Goal: Go to known website: Access a specific website the user already knows

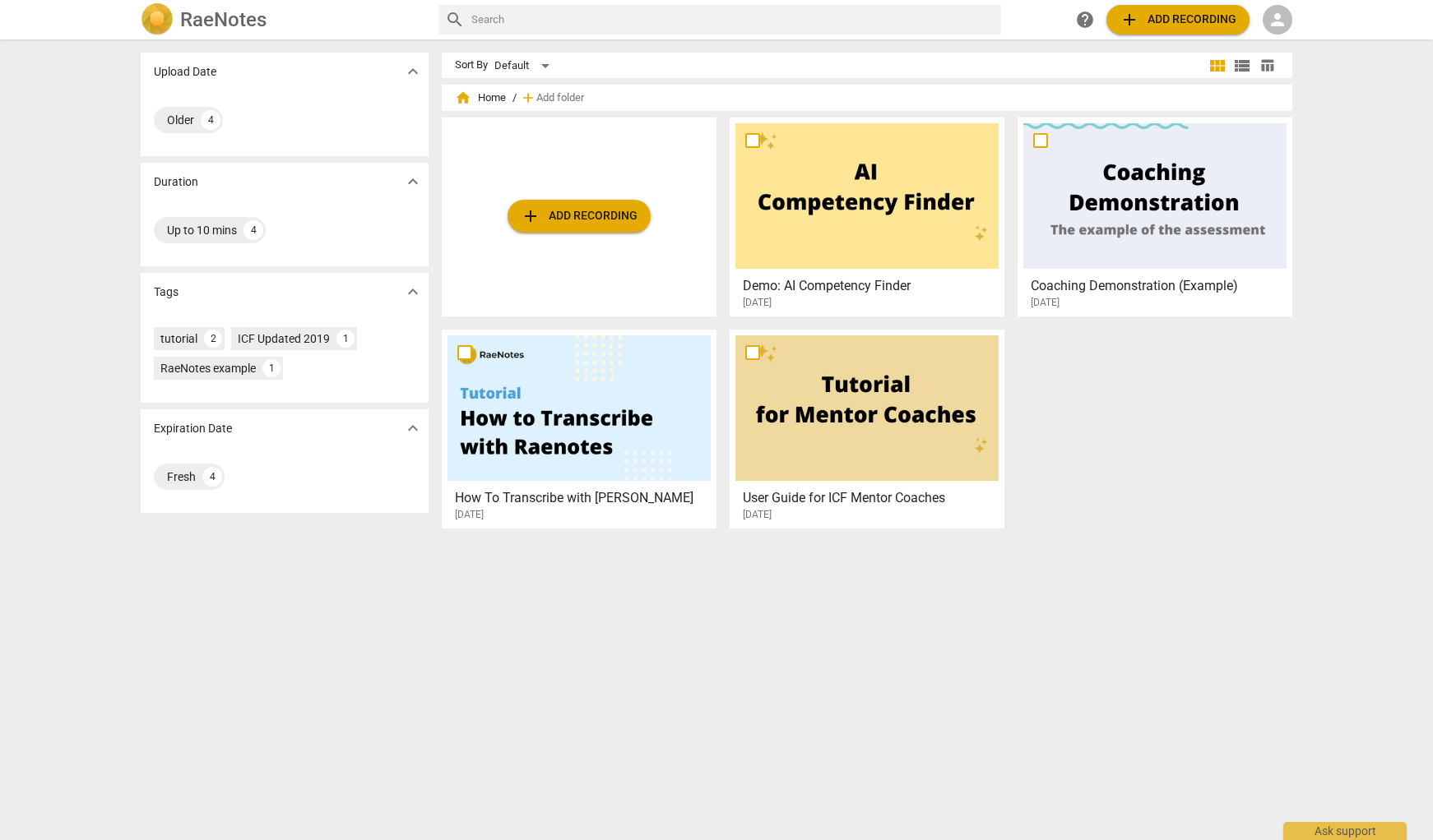
click at [1277, 22] on span "person" at bounding box center [1277, 20] width 20 height 20
click at [1294, 38] on li "Login" at bounding box center [1291, 39] width 59 height 39
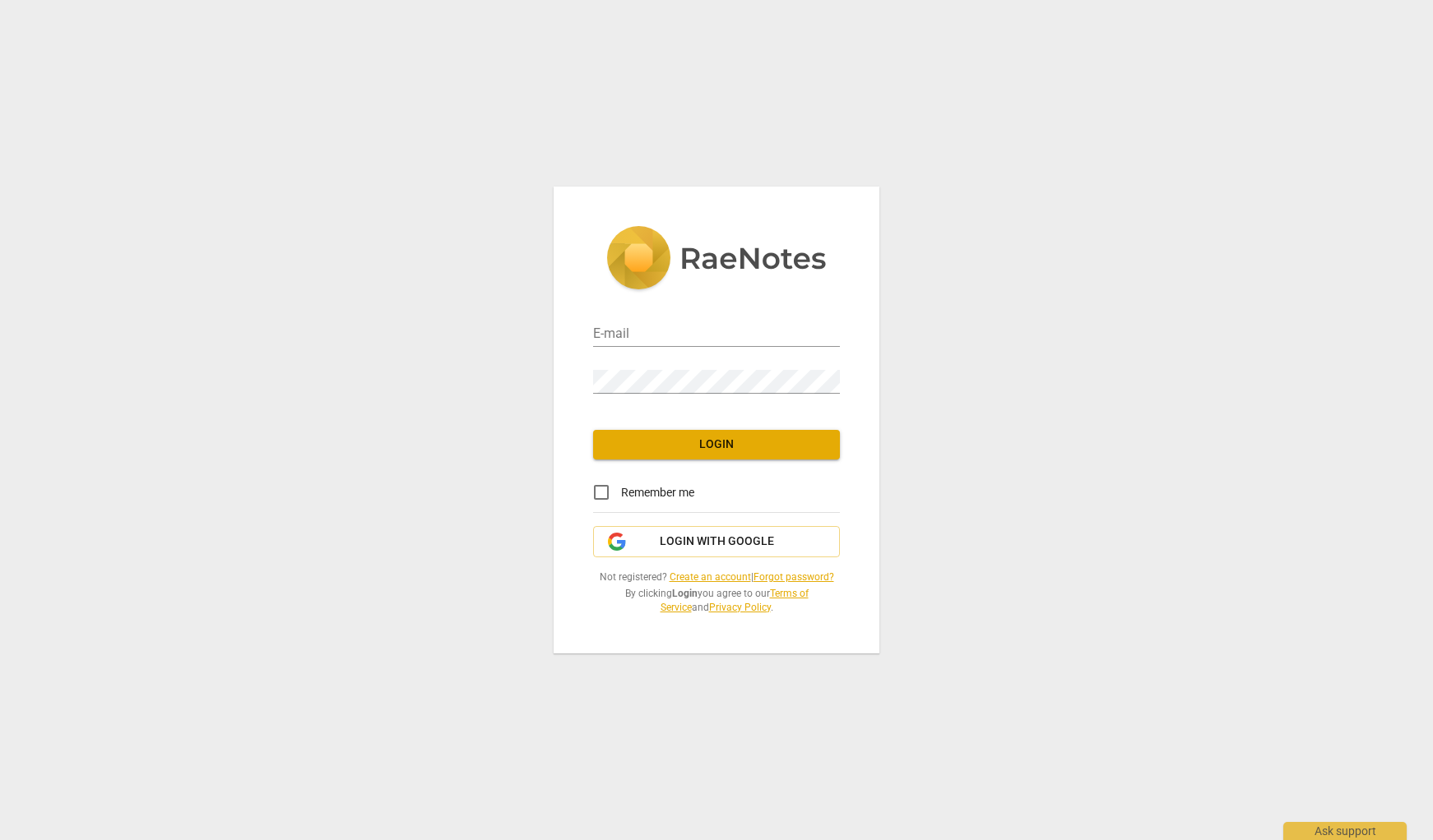
type input "[PERSON_NAME][EMAIL_ADDRESS][DOMAIN_NAME]"
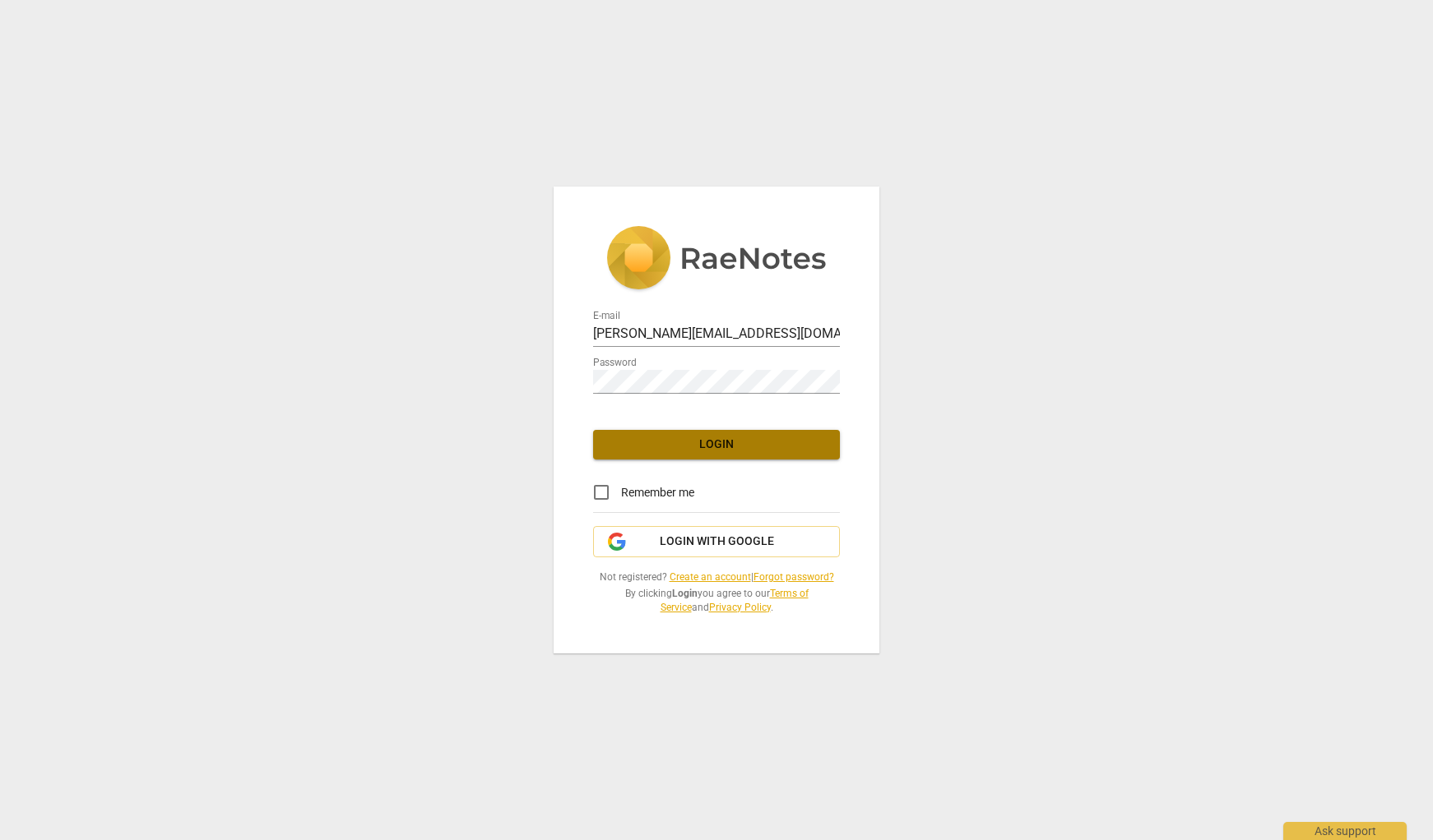
click at [723, 441] on span "Login" at bounding box center [716, 444] width 220 height 16
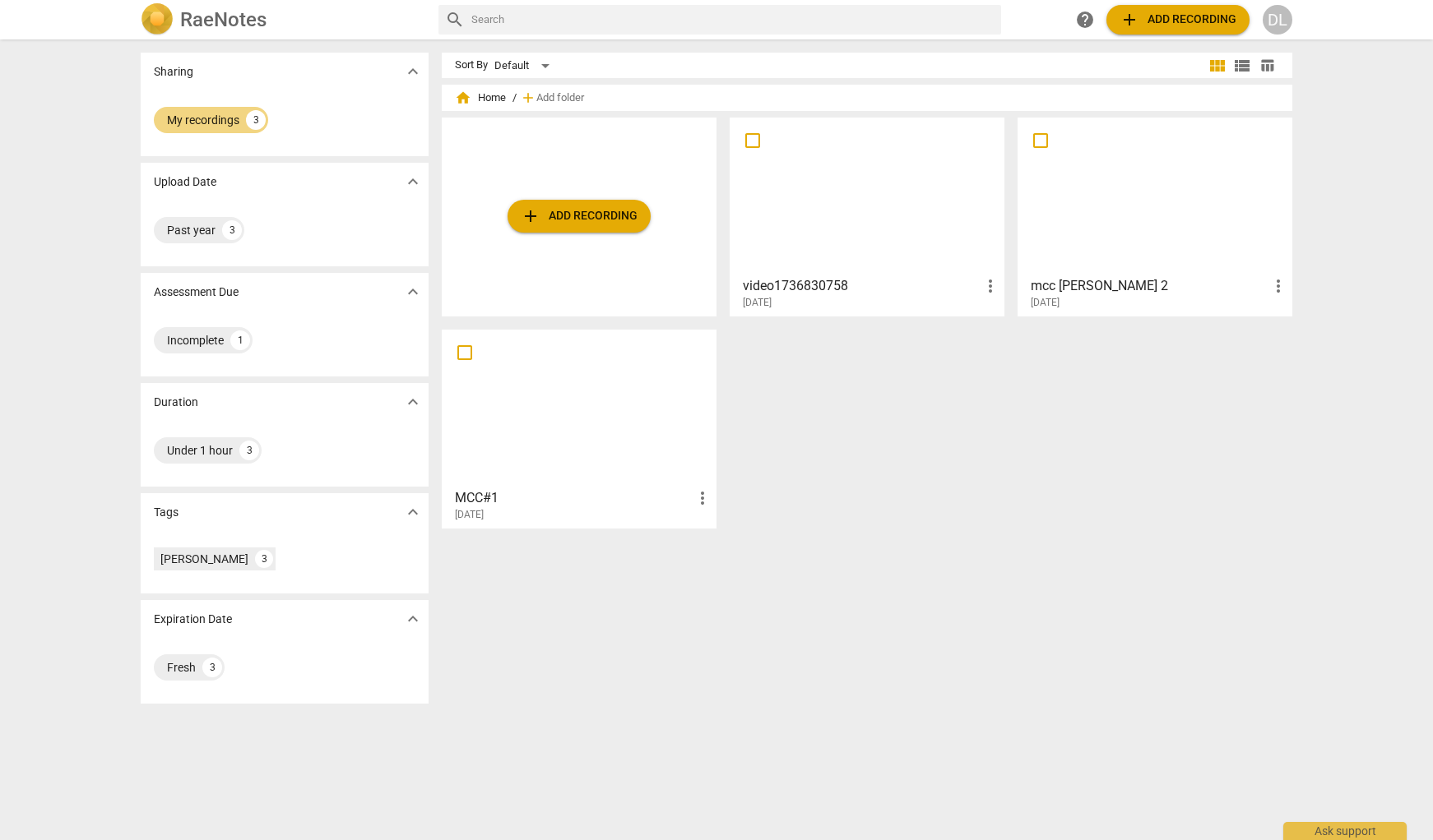
click at [1117, 288] on h3 "mcc [PERSON_NAME] 2" at bounding box center [1149, 286] width 237 height 20
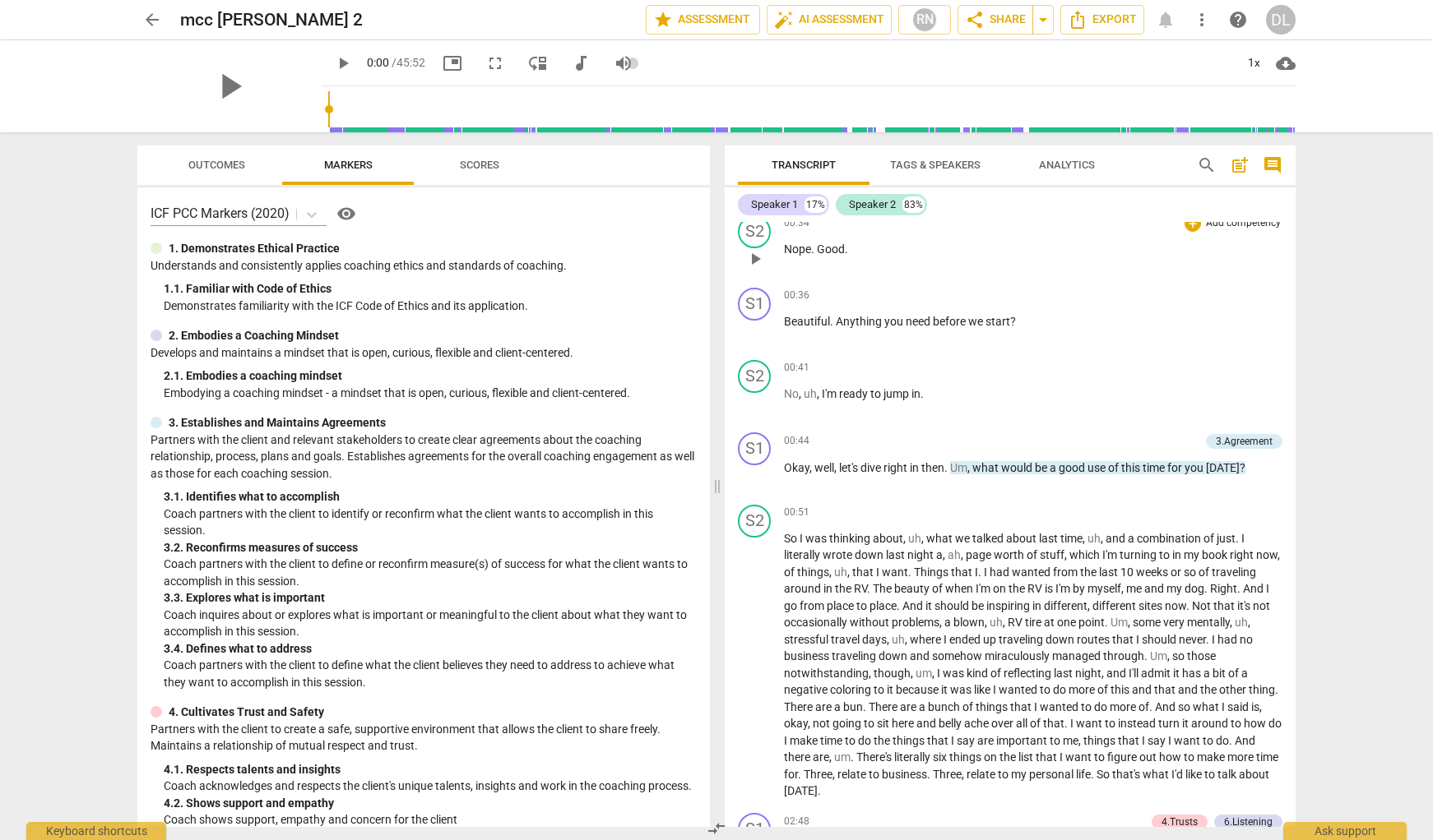
scroll to position [301, 0]
